Goal: Transaction & Acquisition: Book appointment/travel/reservation

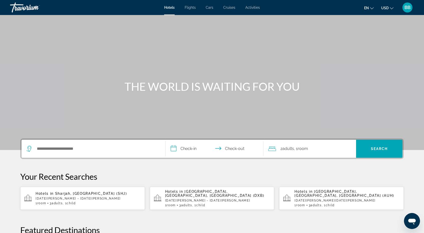
drag, startPoint x: 81, startPoint y: 127, endPoint x: 76, endPoint y: 131, distance: 6.4
click at [80, 127] on div "Main content" at bounding box center [212, 75] width 424 height 150
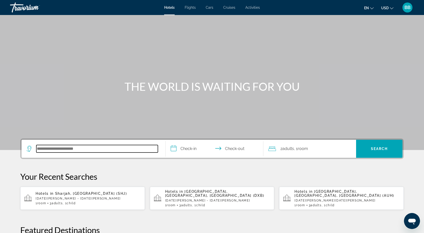
click at [57, 151] on input "Search hotel destination" at bounding box center [97, 149] width 122 height 8
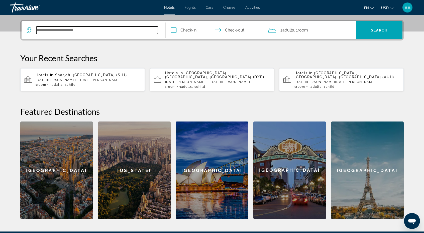
scroll to position [122, 0]
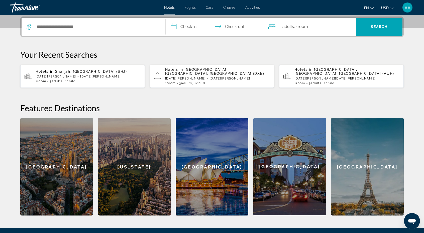
click at [61, 72] on span "Sharjah, [GEOGRAPHIC_DATA] (SHJ)" at bounding box center [91, 72] width 72 height 4
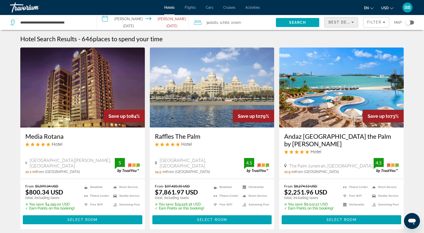
click at [349, 22] on span "Best Deals" at bounding box center [341, 22] width 26 height 4
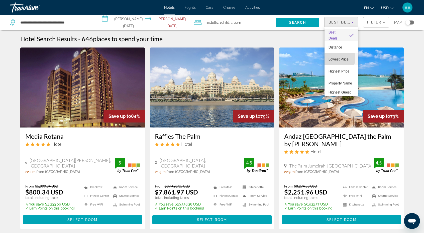
click at [336, 58] on span "Lowest Price" at bounding box center [338, 59] width 20 height 4
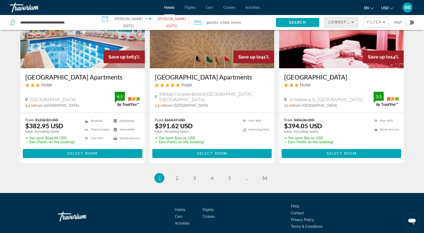
scroll to position [626, 0]
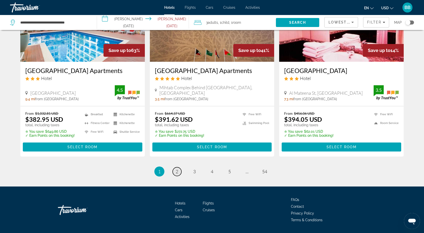
click at [179, 173] on link "page 2" at bounding box center [177, 172] width 9 height 9
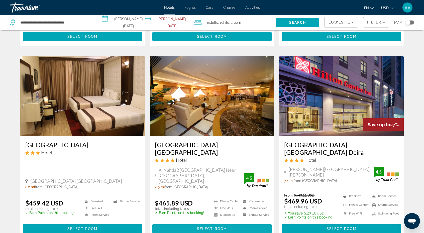
scroll to position [576, 0]
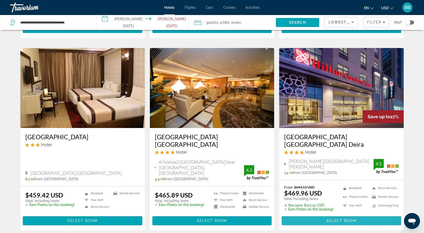
click at [338, 219] on span "Select Room" at bounding box center [341, 221] width 30 height 4
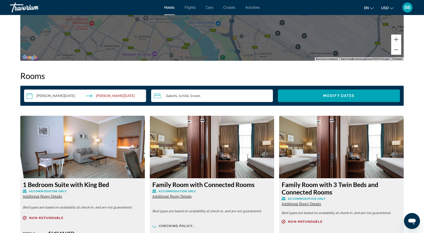
scroll to position [676, 0]
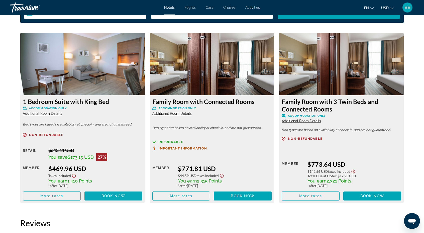
click at [117, 197] on span "Book now" at bounding box center [113, 196] width 24 height 4
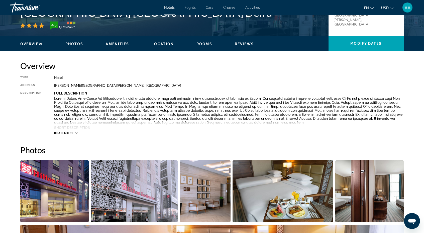
scroll to position [100, 0]
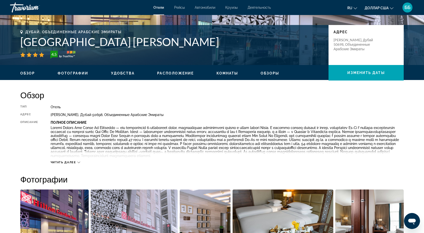
click at [64, 164] on button "Читать далее" at bounding box center [66, 163] width 30 height 4
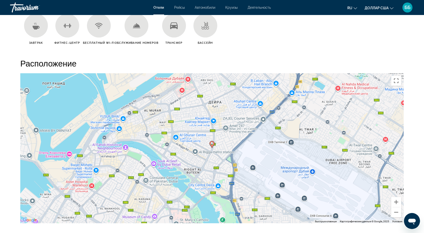
scroll to position [651, 0]
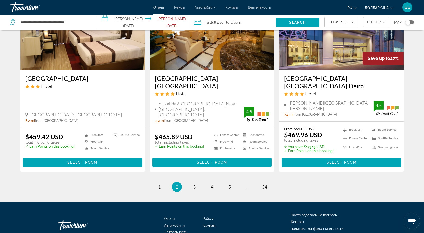
scroll to position [639, 0]
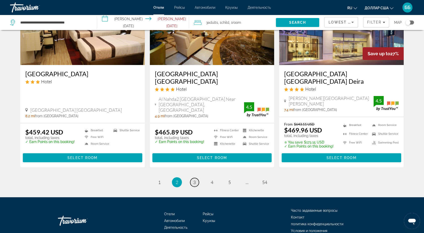
click at [194, 178] on link "page 3" at bounding box center [194, 182] width 9 height 9
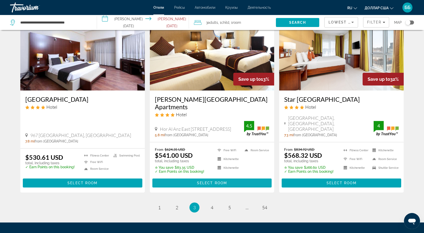
scroll to position [636, 0]
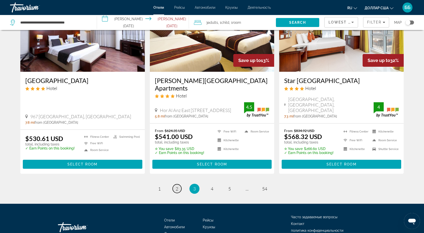
click at [176, 186] on span "2" at bounding box center [177, 189] width 3 height 6
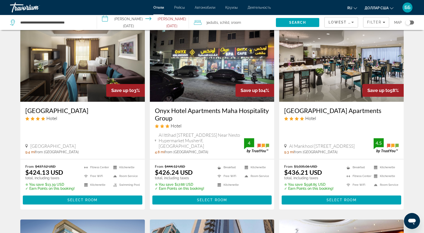
scroll to position [188, 0]
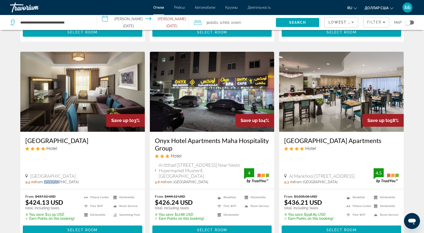
drag, startPoint x: 44, startPoint y: 170, endPoint x: 57, endPoint y: 172, distance: 12.4
click at [57, 180] on span "from [GEOGRAPHIC_DATA]" at bounding box center [57, 182] width 44 height 4
copy span "Sharjah"
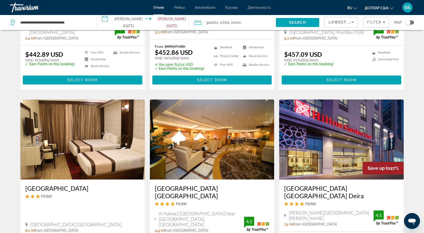
scroll to position [576, 0]
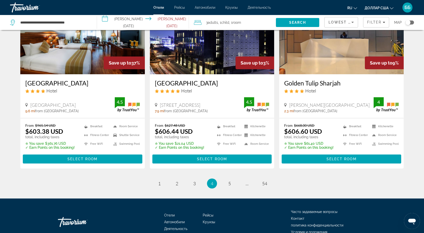
scroll to position [635, 0]
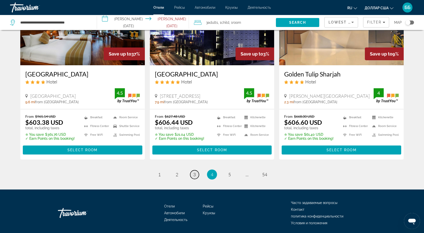
click at [195, 172] on span "3" at bounding box center [194, 175] width 3 height 6
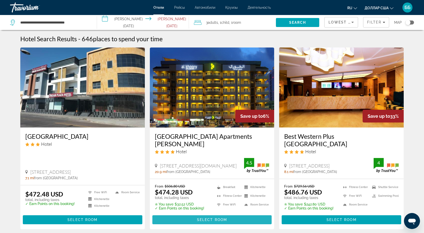
click at [210, 218] on span "Select Room" at bounding box center [212, 220] width 30 height 4
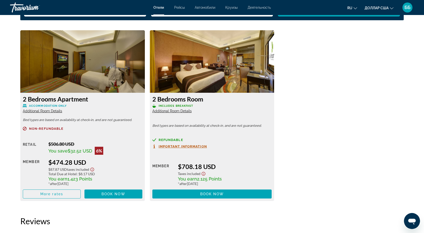
scroll to position [701, 0]
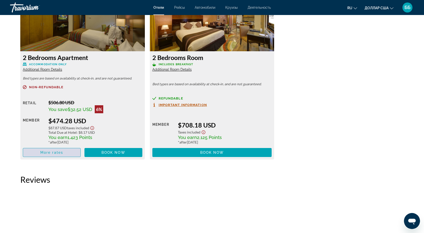
click at [56, 154] on span "More rates" at bounding box center [51, 153] width 23 height 4
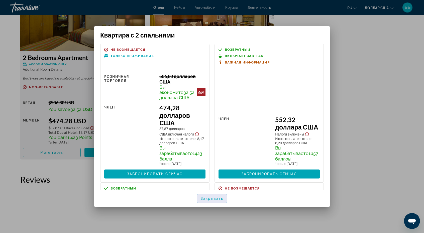
click at [210, 197] on font "Закрывать" at bounding box center [212, 199] width 23 height 4
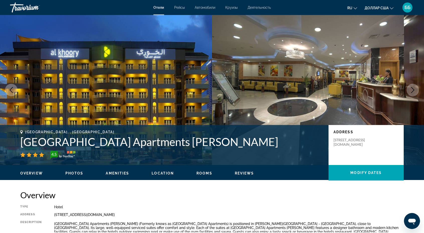
scroll to position [701, 0]
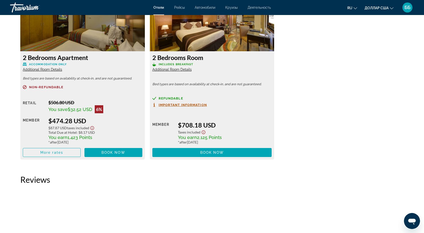
click at [82, 32] on img "Основное содержание" at bounding box center [82, 20] width 125 height 63
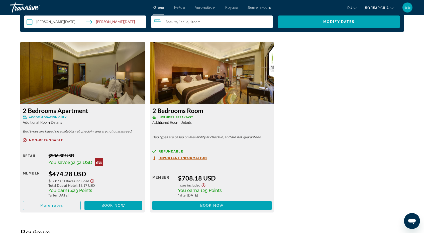
scroll to position [601, 0]
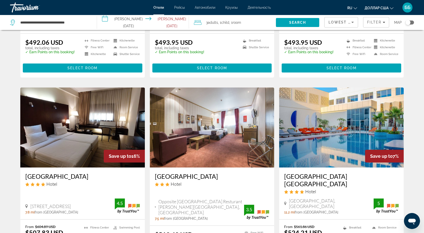
scroll to position [401, 0]
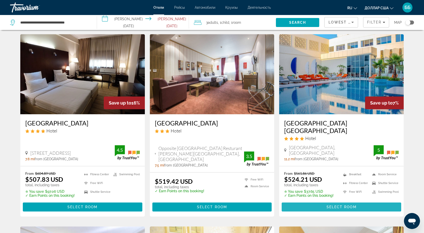
click at [327, 205] on span "Select Room" at bounding box center [341, 207] width 30 height 4
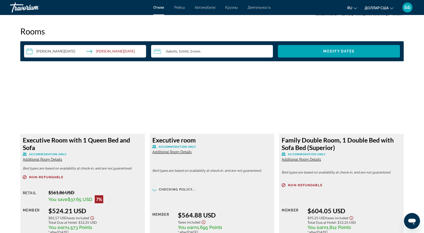
scroll to position [676, 0]
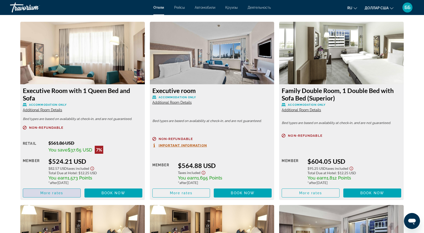
click at [57, 194] on span "More rates" at bounding box center [51, 193] width 23 height 4
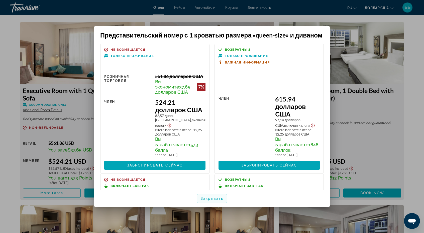
click at [210, 198] on font "Закрывать" at bounding box center [212, 199] width 23 height 4
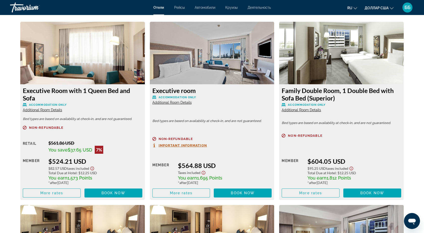
scroll to position [676, 0]
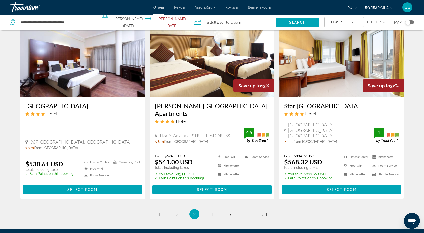
scroll to position [636, 0]
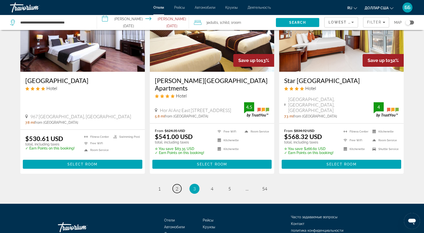
click at [177, 186] on span "2" at bounding box center [177, 189] width 3 height 6
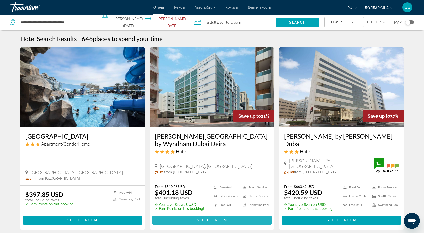
click at [215, 219] on span "Select Room" at bounding box center [212, 221] width 30 height 4
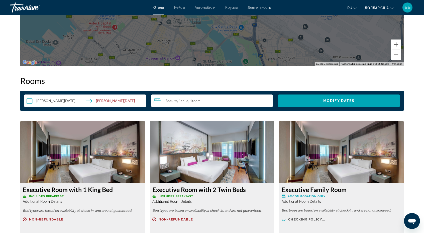
scroll to position [651, 0]
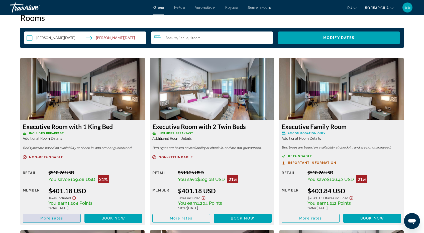
click at [57, 220] on span "More rates" at bounding box center [51, 219] width 23 height 4
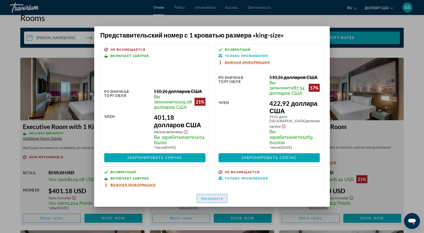
click at [214, 198] on font "Закрывать" at bounding box center [212, 199] width 23 height 4
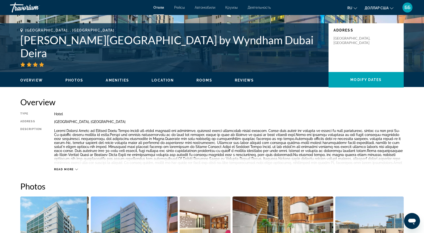
scroll to position [125, 0]
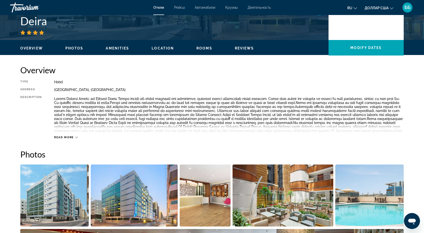
click at [75, 136] on div "Read more" at bounding box center [228, 133] width 349 height 14
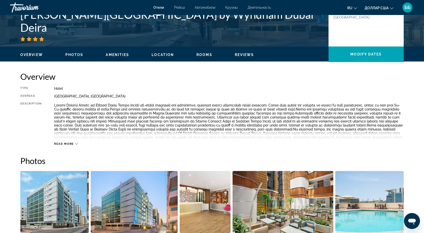
scroll to position [100, 0]
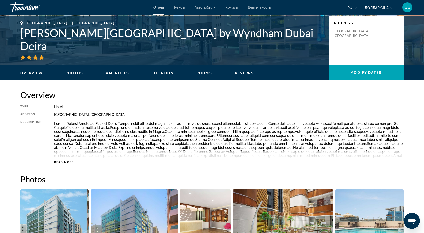
click at [77, 163] on icon "Основное содержание" at bounding box center [76, 162] width 3 height 3
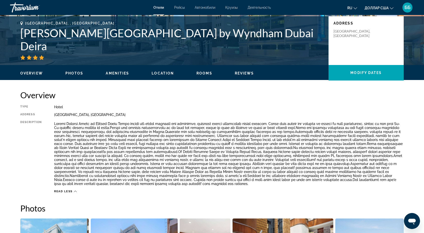
click at [173, 176] on p "Основное содержание" at bounding box center [228, 154] width 349 height 64
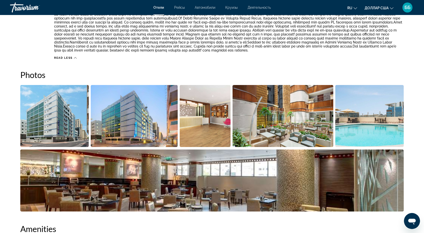
scroll to position [276, 0]
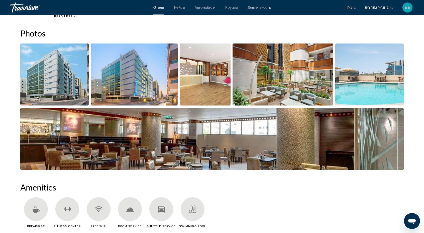
click at [117, 93] on img "Open full-screen image slider" at bounding box center [134, 75] width 87 height 62
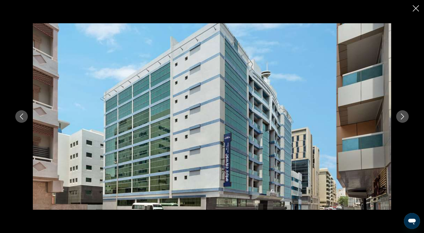
click at [404, 121] on button "Next image" at bounding box center [402, 116] width 13 height 13
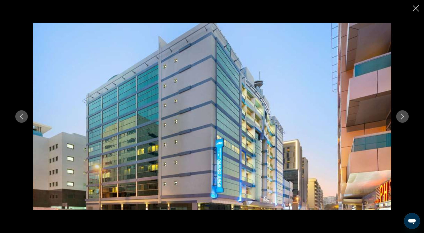
click at [404, 121] on button "Next image" at bounding box center [402, 116] width 13 height 13
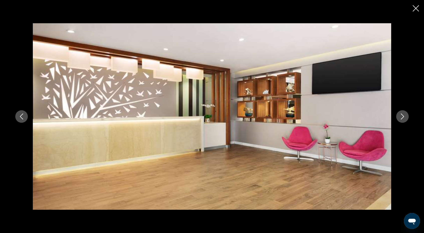
click at [404, 121] on button "Next image" at bounding box center [402, 116] width 13 height 13
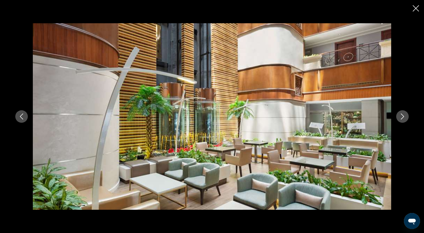
click at [26, 117] on button "Previous image" at bounding box center [21, 116] width 13 height 13
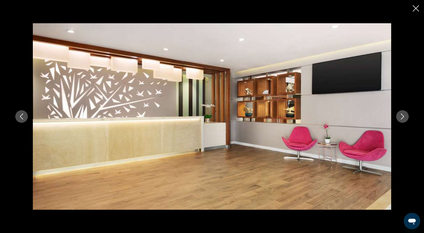
click at [406, 118] on button "Next image" at bounding box center [402, 116] width 13 height 13
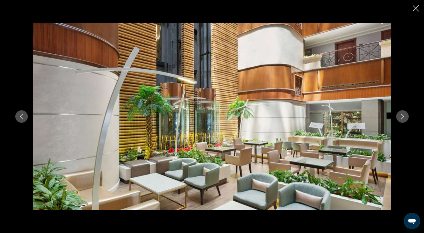
click at [406, 118] on button "Next image" at bounding box center [402, 116] width 13 height 13
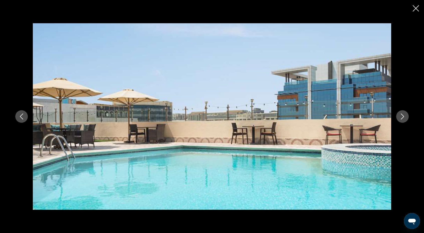
click at [406, 118] on button "Next image" at bounding box center [402, 116] width 13 height 13
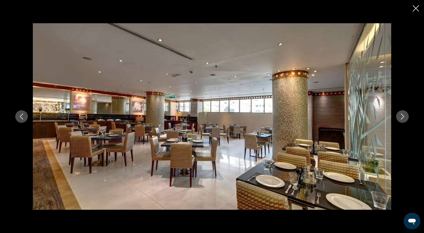
click at [406, 118] on button "Next image" at bounding box center [402, 116] width 13 height 13
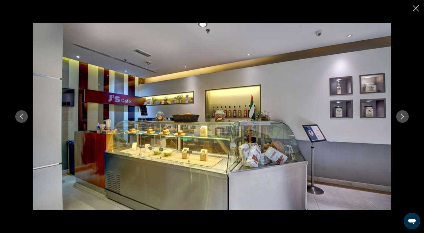
click at [406, 118] on button "Next image" at bounding box center [402, 116] width 13 height 13
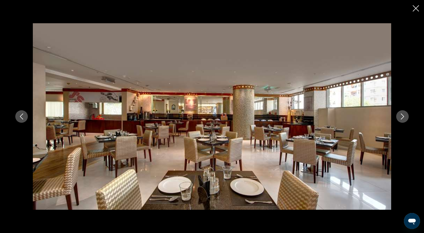
click at [406, 118] on button "Next image" at bounding box center [402, 116] width 13 height 13
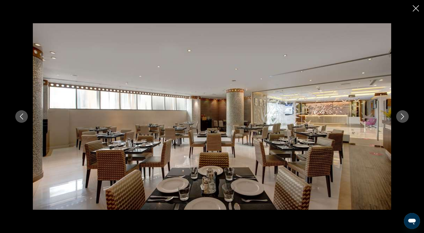
click at [406, 118] on button "Next image" at bounding box center [402, 116] width 13 height 13
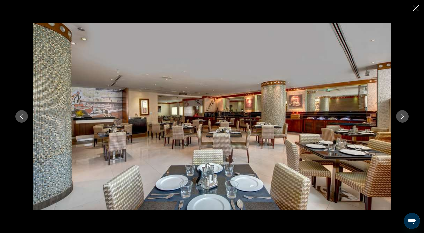
click at [406, 118] on button "Next image" at bounding box center [402, 116] width 13 height 13
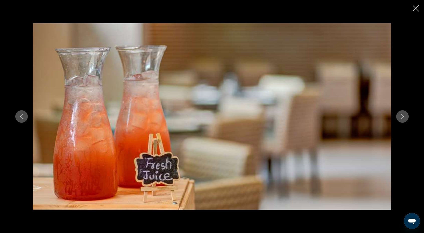
click at [406, 118] on button "Next image" at bounding box center [402, 116] width 13 height 13
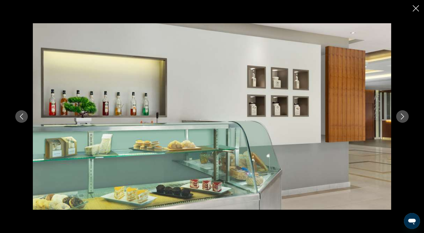
click at [406, 118] on button "Next image" at bounding box center [402, 116] width 13 height 13
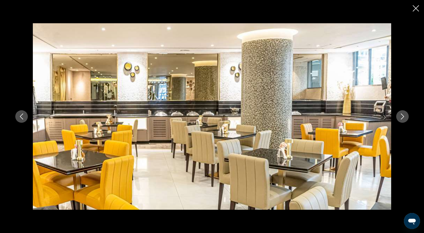
click at [406, 118] on button "Next image" at bounding box center [402, 116] width 13 height 13
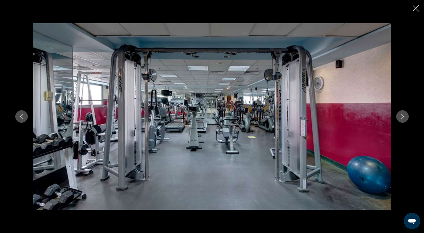
click at [407, 118] on button "Next image" at bounding box center [402, 116] width 13 height 13
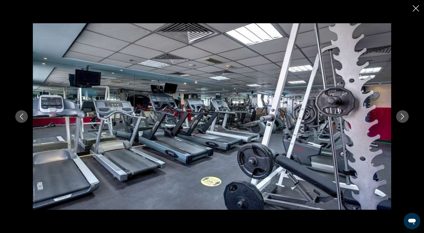
click at [407, 118] on button "Next image" at bounding box center [402, 116] width 13 height 13
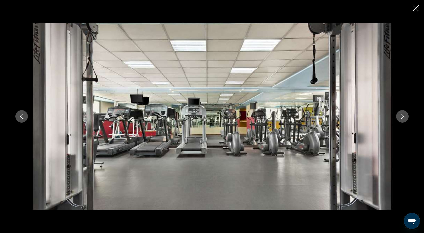
click at [407, 111] on div "prev next" at bounding box center [211, 116] width 403 height 187
click at [403, 117] on icon "Next image" at bounding box center [402, 117] width 3 height 6
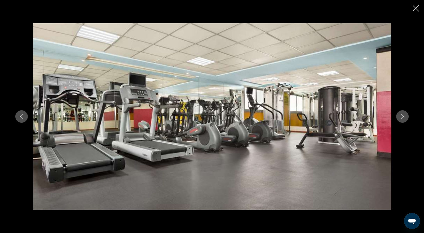
click at [403, 117] on icon "Next image" at bounding box center [402, 117] width 3 height 6
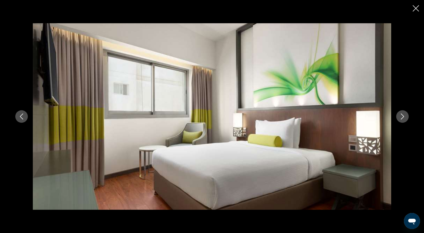
click at [403, 117] on icon "Next image" at bounding box center [402, 117] width 3 height 6
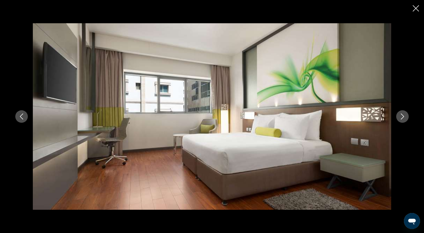
click at [403, 117] on icon "Next image" at bounding box center [402, 117] width 3 height 6
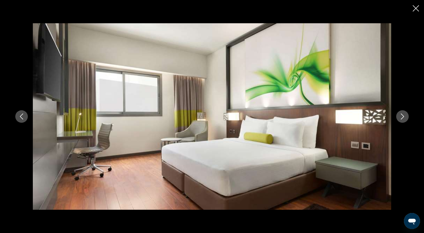
click at [418, 10] on icon "Close slideshow" at bounding box center [416, 8] width 6 height 6
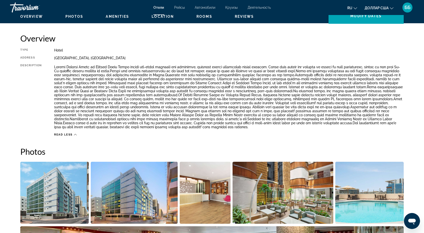
scroll to position [150, 0]
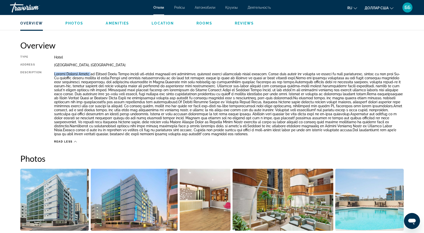
drag, startPoint x: 55, startPoint y: 73, endPoint x: 92, endPoint y: 72, distance: 37.6
click at [92, 72] on p "Основное содержание" at bounding box center [228, 104] width 349 height 64
copy p "[PERSON_NAME][GEOGRAPHIC_DATA]"
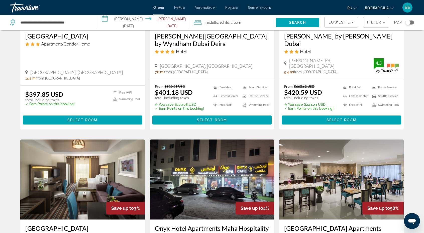
scroll to position [25, 0]
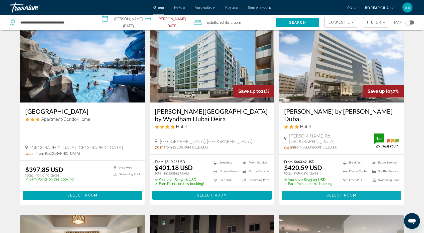
click at [322, 190] on span "Основное содержание" at bounding box center [341, 196] width 119 height 12
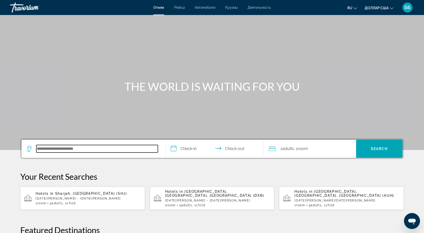
click at [56, 151] on input "Search hotel destination" at bounding box center [97, 149] width 122 height 8
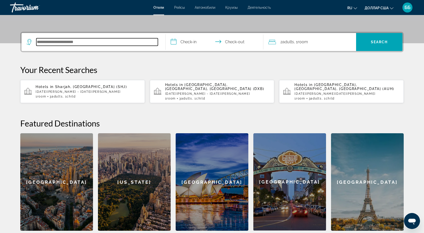
scroll to position [122, 0]
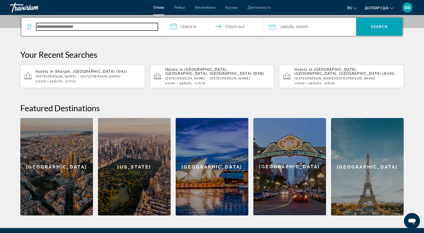
paste input "**********"
type input "**********"
drag, startPoint x: 79, startPoint y: 26, endPoint x: 0, endPoint y: 25, distance: 78.9
click at [0, 25] on section "**********" at bounding box center [212, 47] width 424 height 338
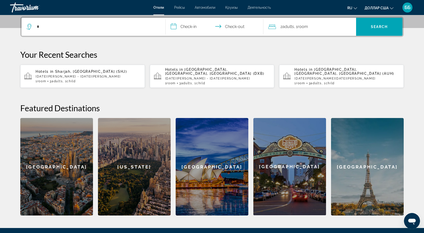
click at [60, 71] on span "Sharjah, [GEOGRAPHIC_DATA] (SHJ)" at bounding box center [91, 72] width 72 height 4
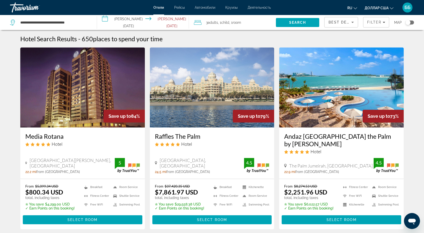
click at [340, 23] on span "Best Deals" at bounding box center [341, 22] width 26 height 4
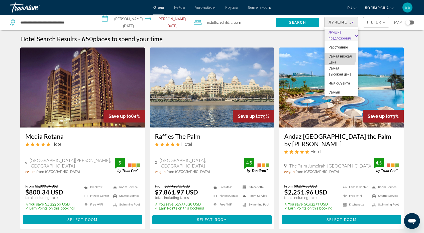
click at [337, 57] on font "Самая низкая цена" at bounding box center [339, 59] width 23 height 10
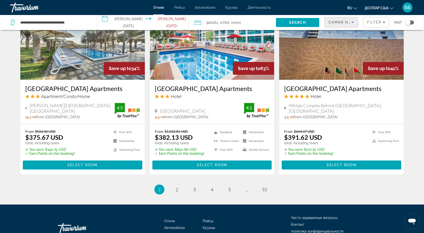
scroll to position [626, 0]
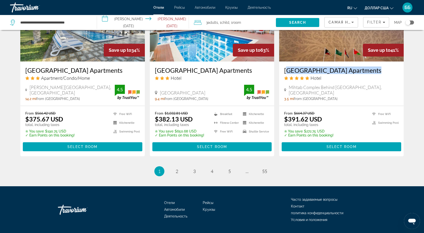
drag, startPoint x: 283, startPoint y: 69, endPoint x: 371, endPoint y: 71, distance: 88.2
click at [371, 71] on div "[GEOGRAPHIC_DATA] Apartments Hotel [GEOGRAPHIC_DATA] Behind [GEOGRAPHIC_DATA], …" at bounding box center [341, 84] width 125 height 44
copy h3 "[GEOGRAPHIC_DATA] Apartments"
click at [176, 171] on span "2" at bounding box center [177, 172] width 3 height 6
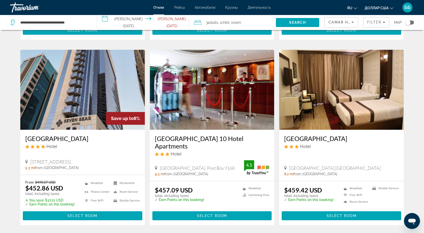
scroll to position [576, 0]
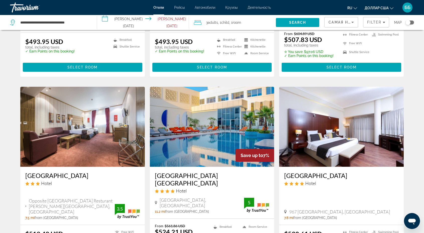
scroll to position [576, 0]
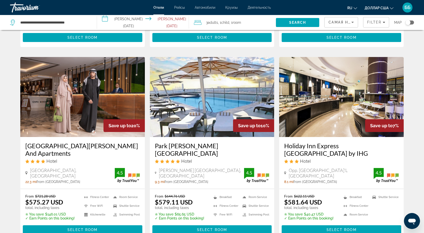
scroll to position [376, 0]
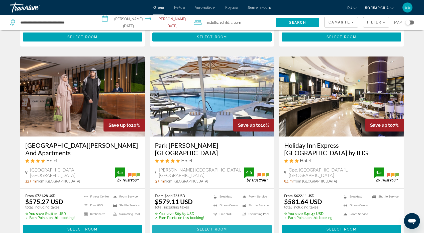
click at [213, 228] on span "Select Room" at bounding box center [212, 230] width 30 height 4
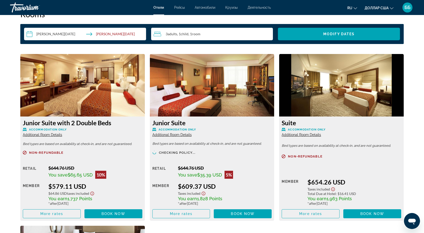
scroll to position [651, 0]
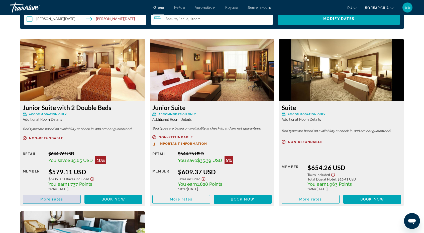
click at [68, 196] on span "Основное содержание" at bounding box center [51, 200] width 57 height 12
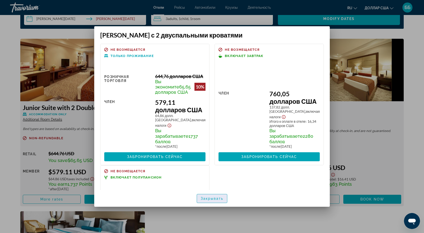
click at [205, 197] on font "Закрывать" at bounding box center [212, 199] width 23 height 4
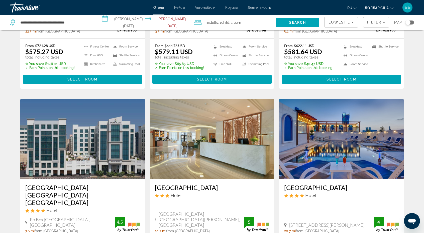
scroll to position [626, 0]
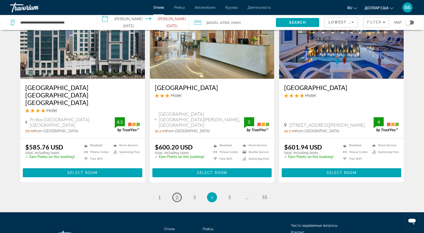
click at [175, 193] on link "page 2" at bounding box center [177, 197] width 9 height 9
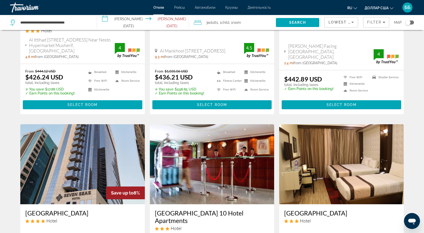
scroll to position [576, 0]
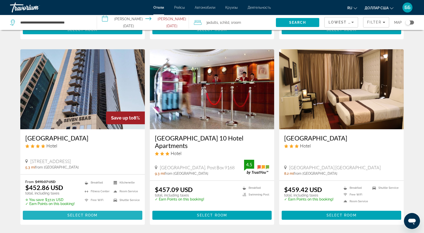
click at [95, 214] on span "Select Room" at bounding box center [82, 216] width 30 height 4
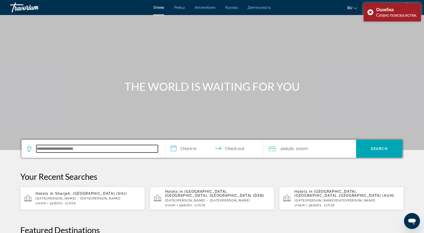
click at [51, 149] on input "Search hotel destination" at bounding box center [97, 149] width 122 height 8
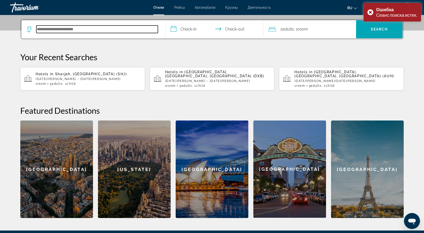
scroll to position [122, 0]
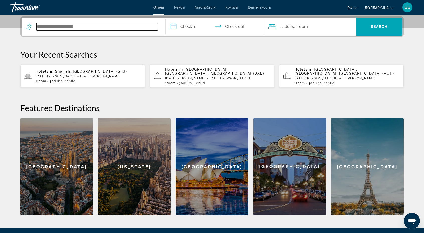
paste input "*******"
type input "*******"
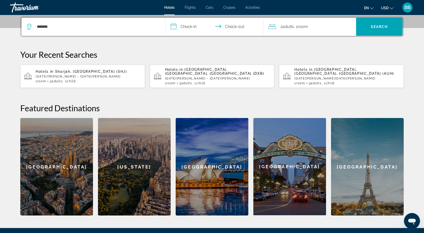
click at [191, 27] on input "**********" at bounding box center [216, 28] width 100 height 20
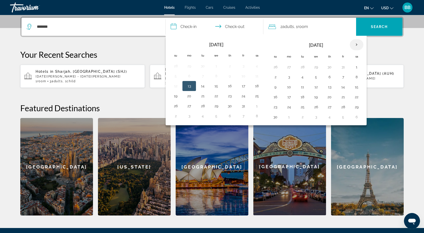
click at [353, 43] on th "Next month" at bounding box center [357, 44] width 14 height 11
click at [274, 76] on button "4" at bounding box center [275, 77] width 8 height 7
click at [313, 76] on button "7" at bounding box center [316, 77] width 8 height 7
type input "**********"
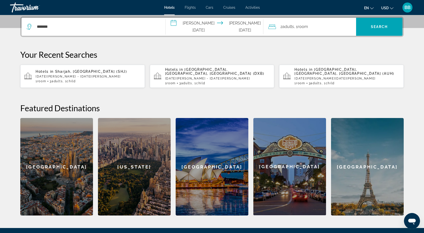
click at [295, 25] on span ", 1 Room rooms" at bounding box center [301, 26] width 14 height 7
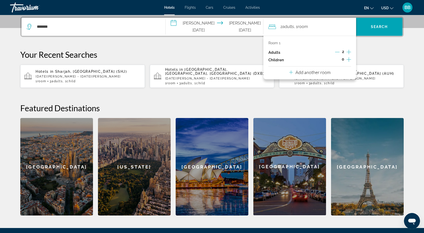
click at [348, 51] on icon "Increment adults" at bounding box center [348, 52] width 5 height 6
click at [349, 61] on icon "Increment children" at bounding box center [348, 59] width 5 height 5
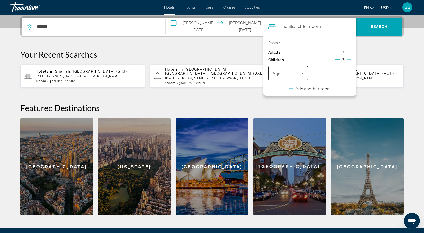
click at [302, 74] on icon "Travelers: 3 adults, 1 child" at bounding box center [303, 73] width 6 height 6
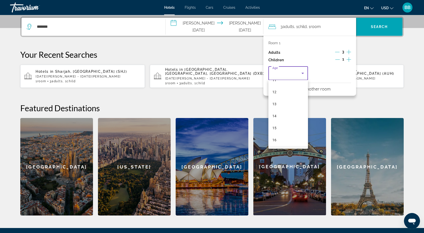
scroll to position [151, 0]
click at [286, 127] on mat-option "16" at bounding box center [288, 129] width 40 height 12
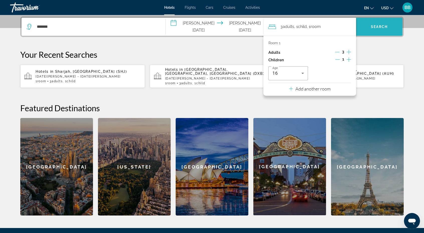
click at [376, 25] on span "Search" at bounding box center [379, 27] width 17 height 4
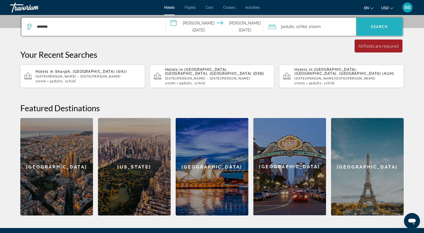
click at [377, 27] on span "Search" at bounding box center [379, 27] width 17 height 4
click at [384, 26] on span "Search" at bounding box center [379, 27] width 17 height 4
drag, startPoint x: 358, startPoint y: 47, endPoint x: 401, endPoint y: 46, distance: 43.1
click at [401, 46] on div "Minimum length of stay is 1 day All fields are required Children ages are requi…" at bounding box center [378, 46] width 48 height 13
copy div "All fields are required"
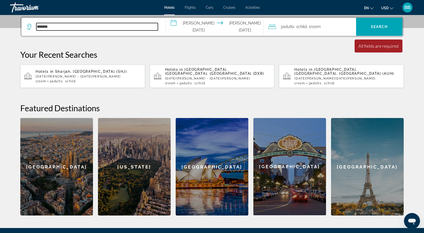
click at [138, 24] on input "*******" at bounding box center [97, 27] width 122 height 8
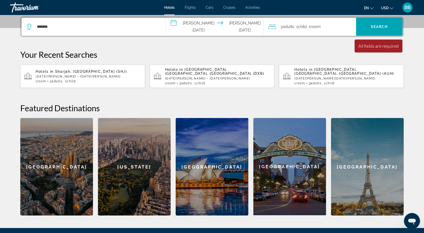
click at [286, 27] on span "Adults" at bounding box center [289, 26] width 12 height 5
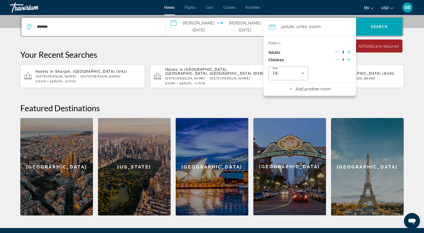
click at [330, 71] on div "Age [DEMOGRAPHIC_DATA]" at bounding box center [309, 73] width 83 height 14
click at [388, 58] on p "Your Recent Searches" at bounding box center [211, 55] width 383 height 10
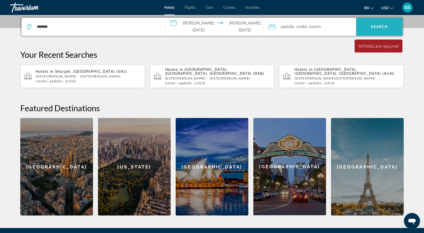
drag, startPoint x: 382, startPoint y: 30, endPoint x: 371, endPoint y: 33, distance: 11.9
click at [382, 30] on span "Search" at bounding box center [379, 27] width 46 height 12
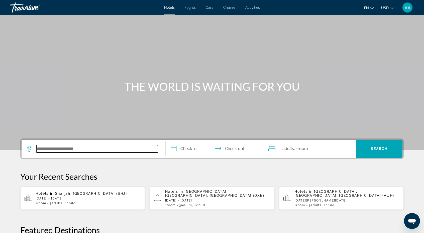
click at [44, 148] on input "Search hotel destination" at bounding box center [97, 149] width 122 height 8
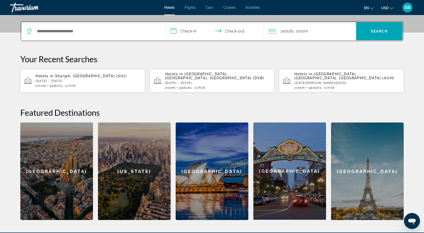
scroll to position [122, 0]
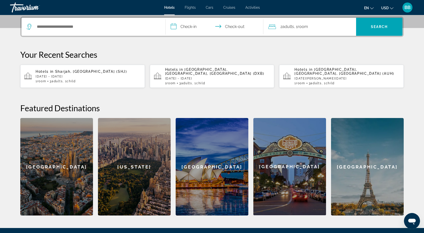
drag, startPoint x: 45, startPoint y: 148, endPoint x: 144, endPoint y: 46, distance: 141.7
click at [147, 43] on div "**********" at bounding box center [211, 116] width 403 height 199
click at [63, 73] on span "Sharjah, [GEOGRAPHIC_DATA] (SHJ)" at bounding box center [91, 72] width 72 height 4
